Goal: Information Seeking & Learning: Find specific fact

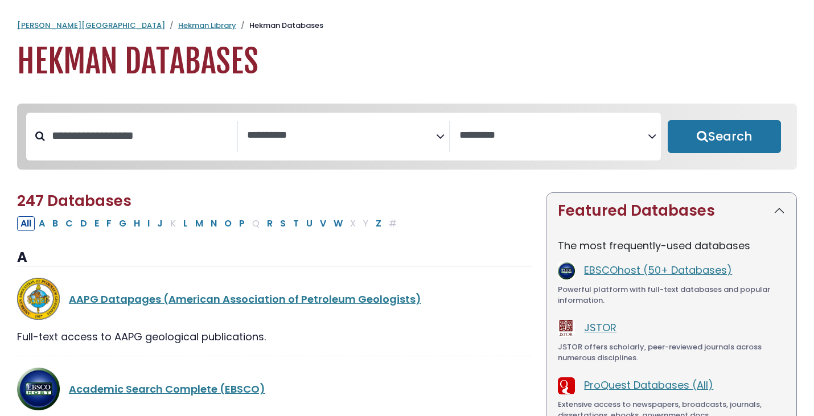
select select "Database Subject Filter"
select select "Database Vendors Filter"
click at [153, 139] on input "Search database by title or keyword" at bounding box center [141, 135] width 192 height 19
type input "*****"
click at [668, 120] on button "Search" at bounding box center [724, 136] width 113 height 33
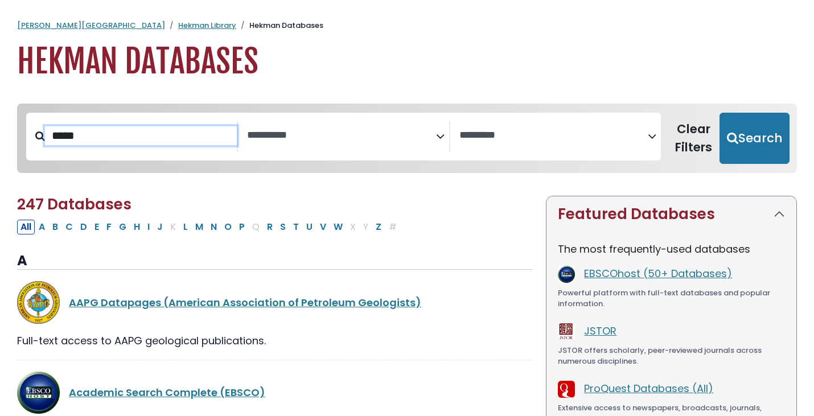
select select "Database Subject Filter"
select select "Database Vendors Filter"
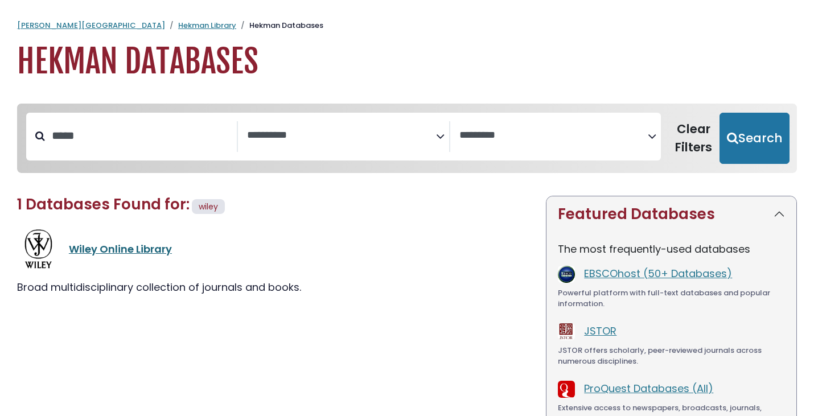
click at [122, 252] on link "Wiley Online Library" at bounding box center [120, 249] width 103 height 14
